Goal: Navigation & Orientation: Find specific page/section

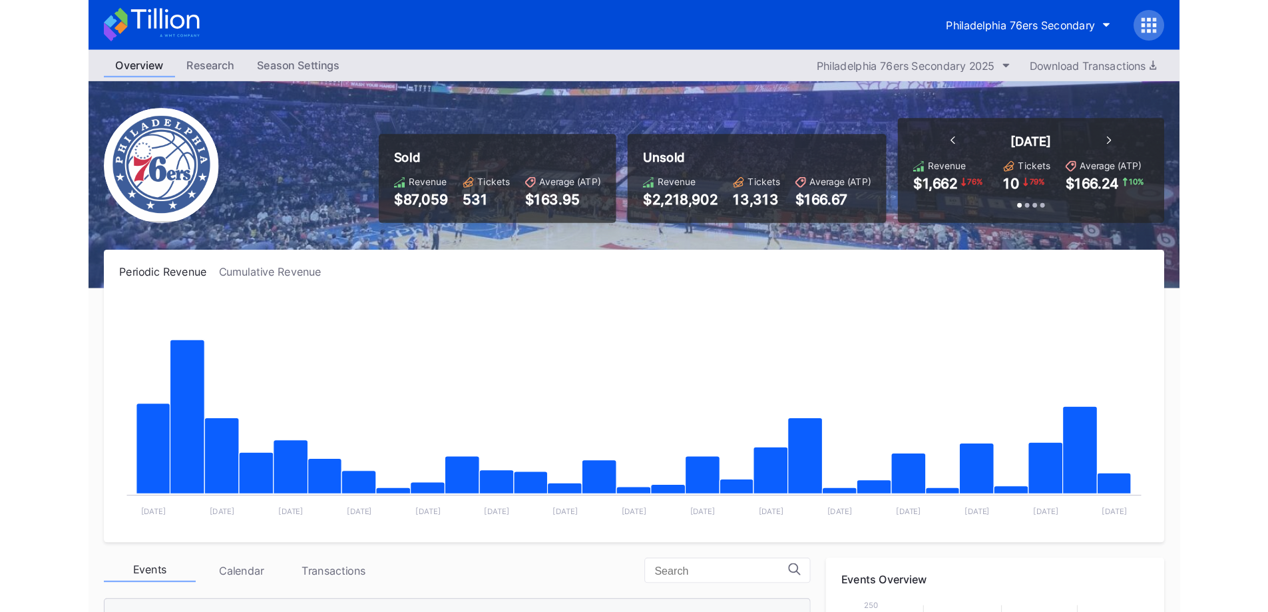
scroll to position [297, 0]
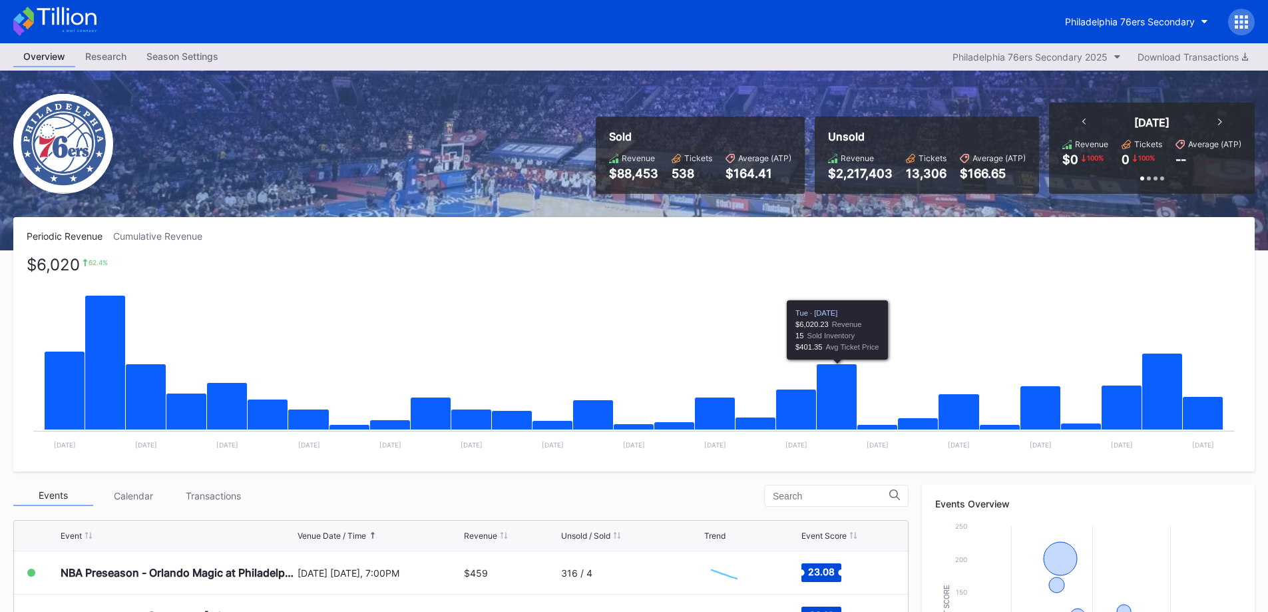
scroll to position [333, 0]
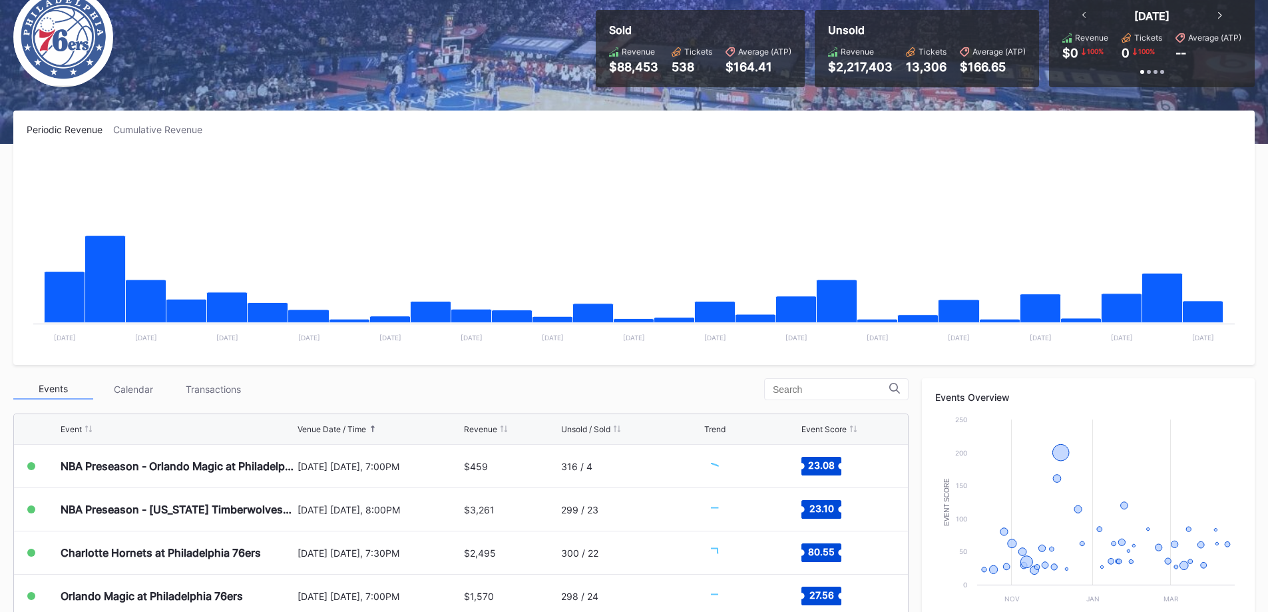
scroll to position [266, 0]
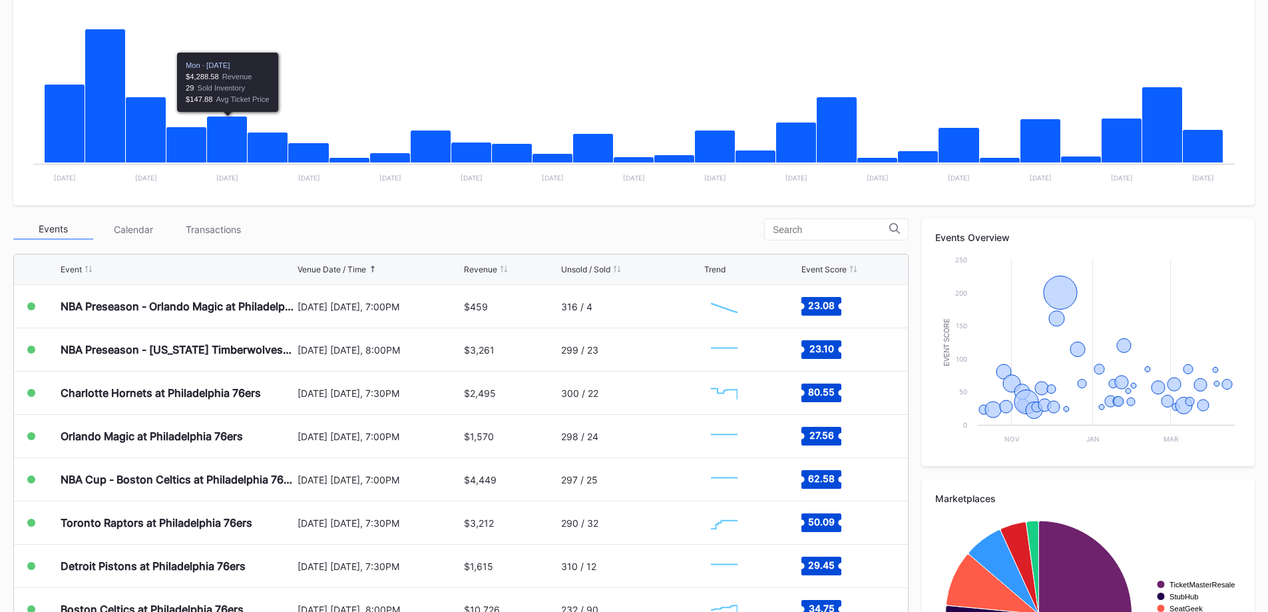
click at [211, 228] on div "Transactions" at bounding box center [213, 229] width 80 height 21
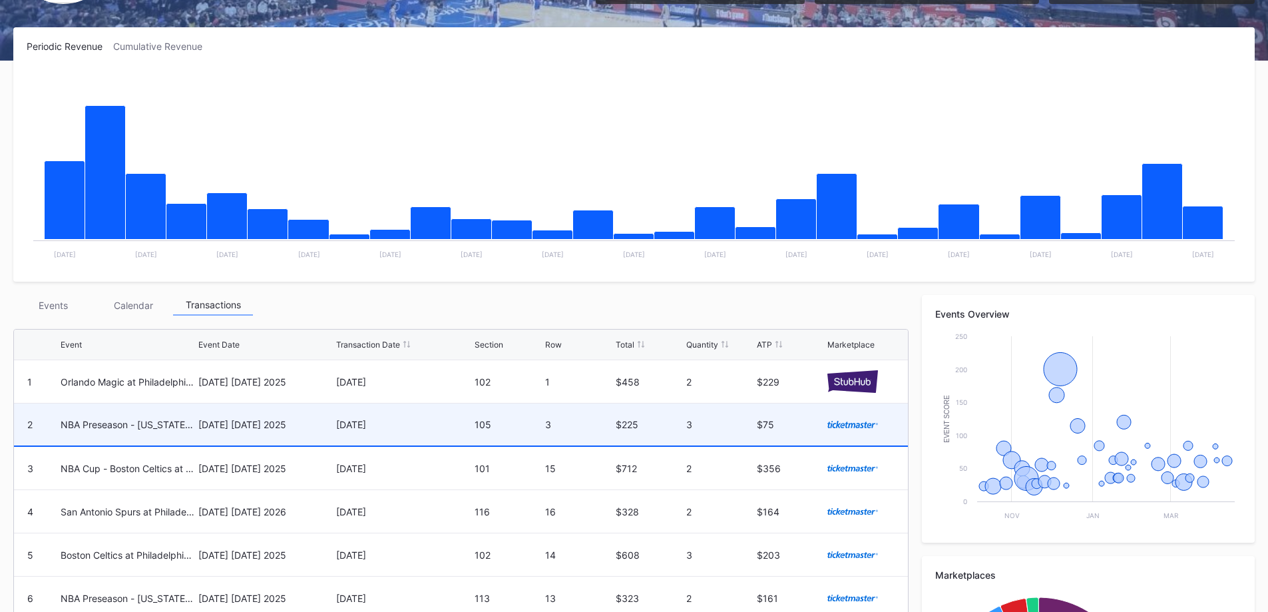
scroll to position [200, 0]
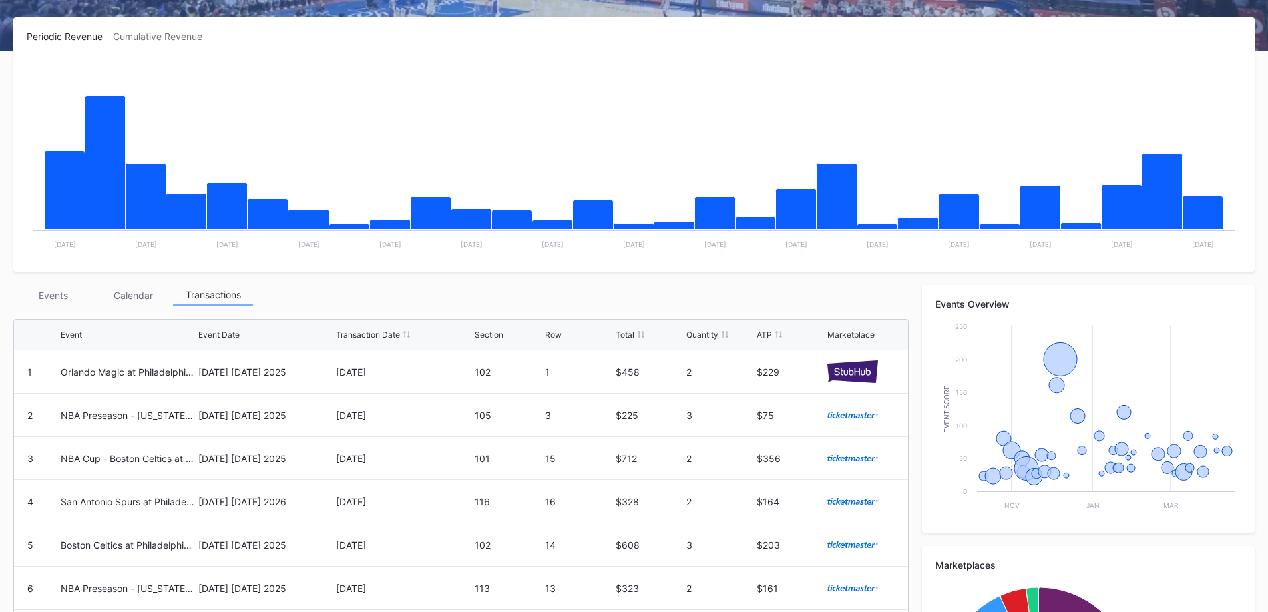
click at [53, 302] on div "Events" at bounding box center [53, 295] width 80 height 21
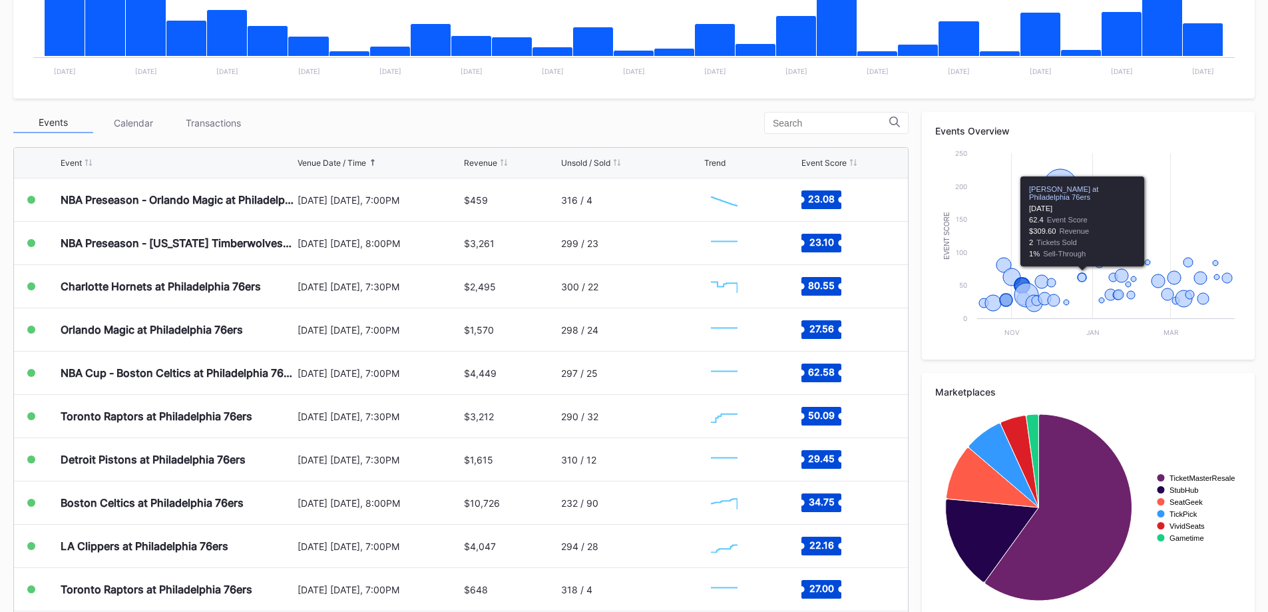
scroll to position [395, 0]
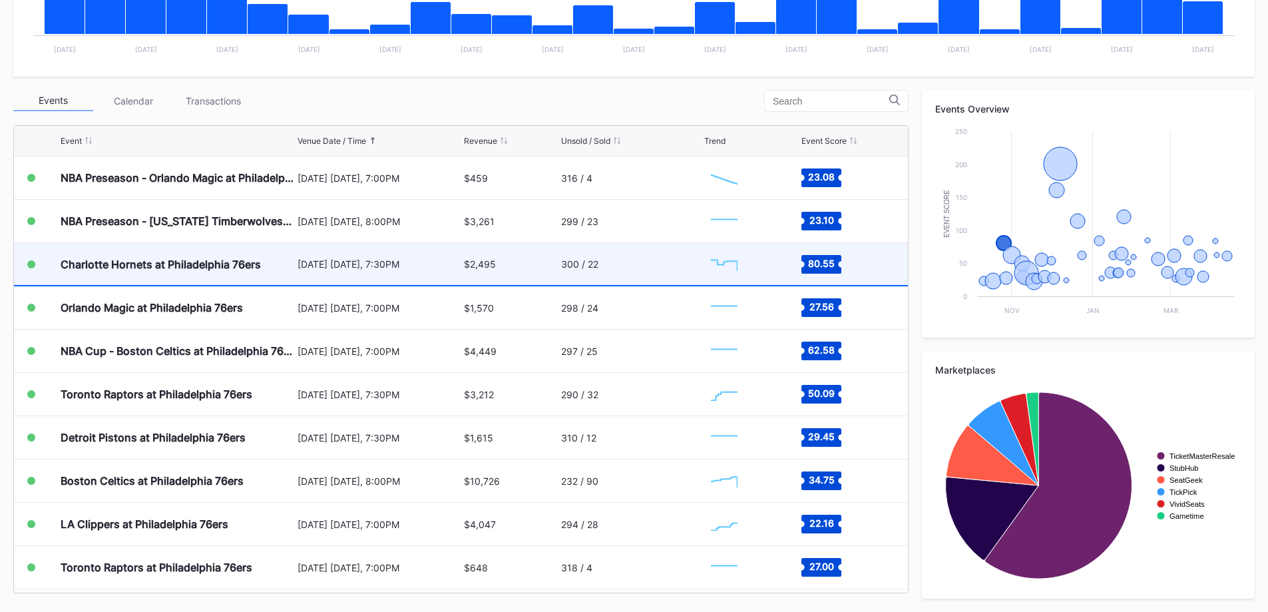
click at [326, 279] on div "[DATE] [DATE], 7:30PM" at bounding box center [379, 264] width 164 height 42
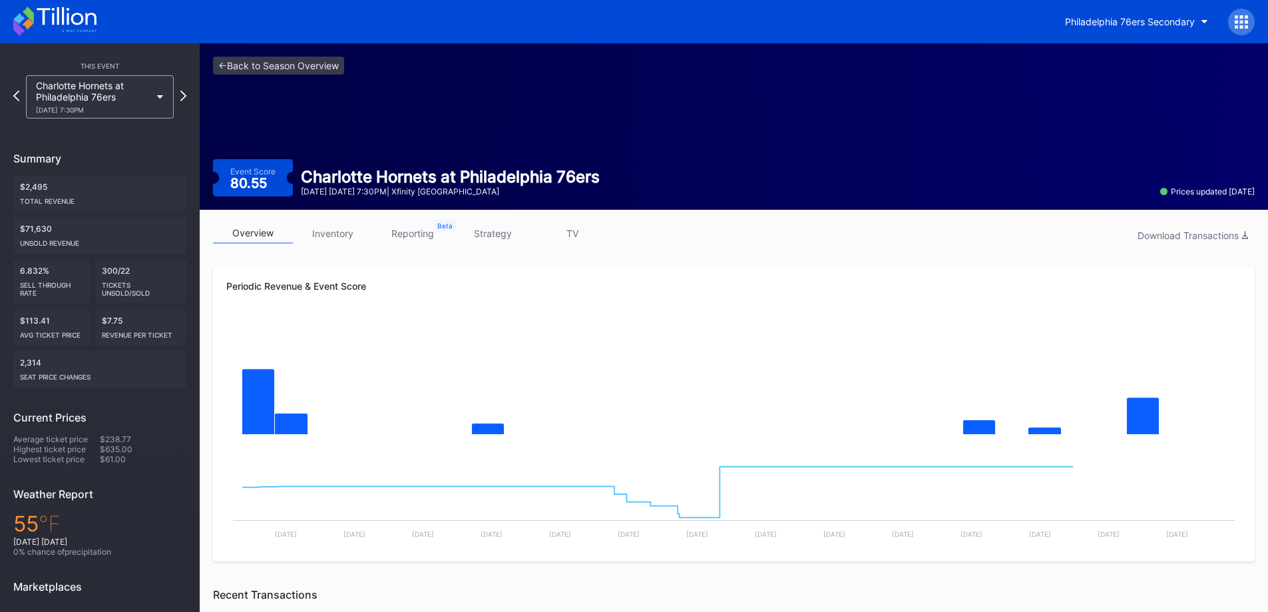
click at [497, 234] on link "strategy" at bounding box center [493, 233] width 80 height 21
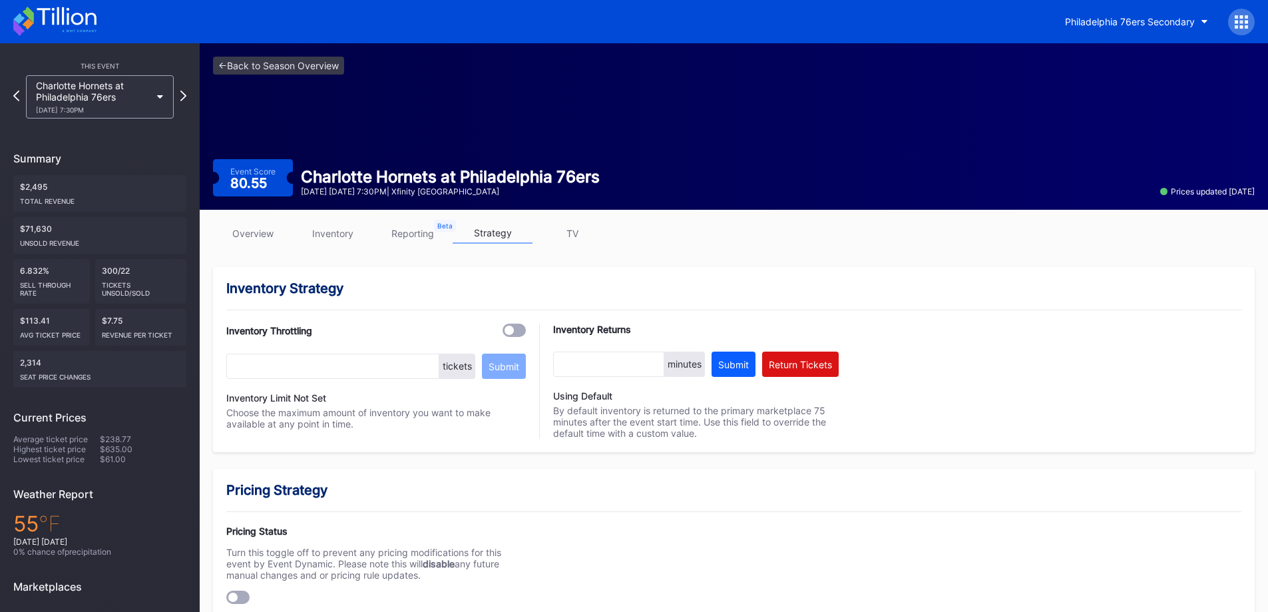
click at [270, 231] on link "overview" at bounding box center [253, 233] width 80 height 21
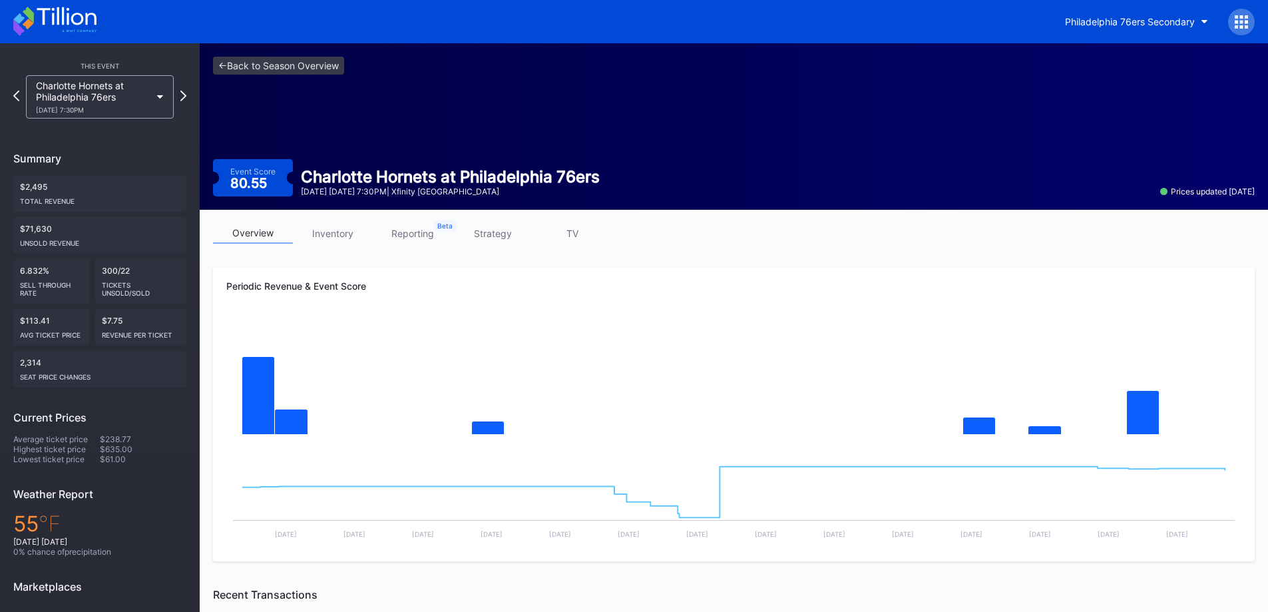
click at [500, 228] on link "strategy" at bounding box center [493, 233] width 80 height 21
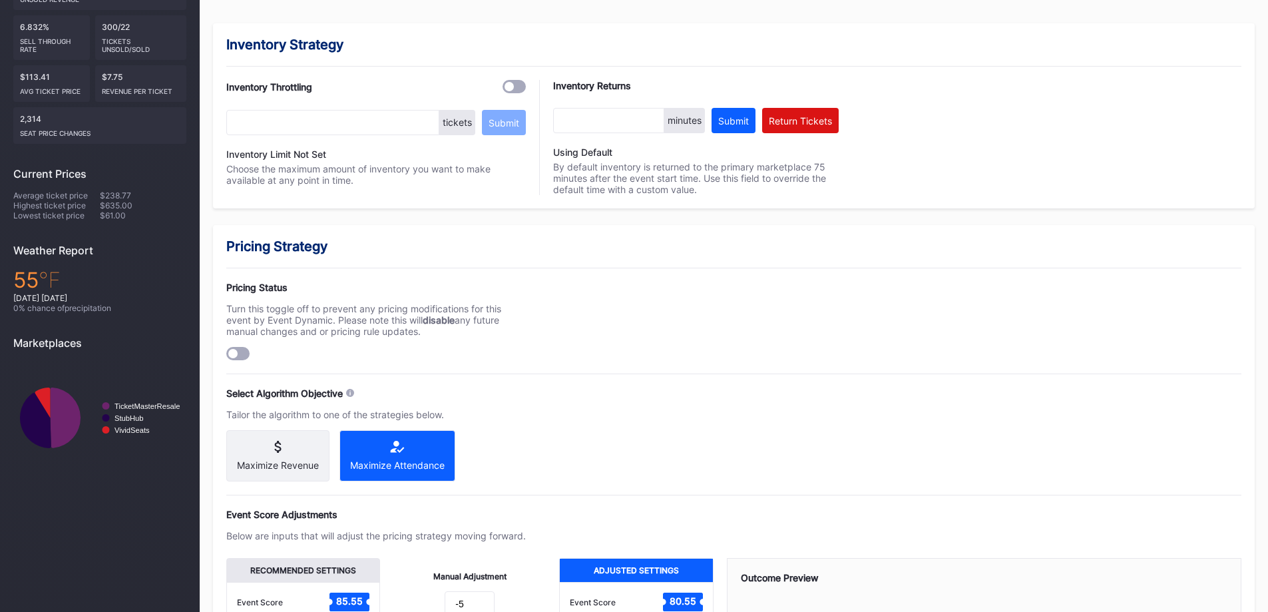
scroll to position [333, 0]
